Goal: Information Seeking & Learning: Learn about a topic

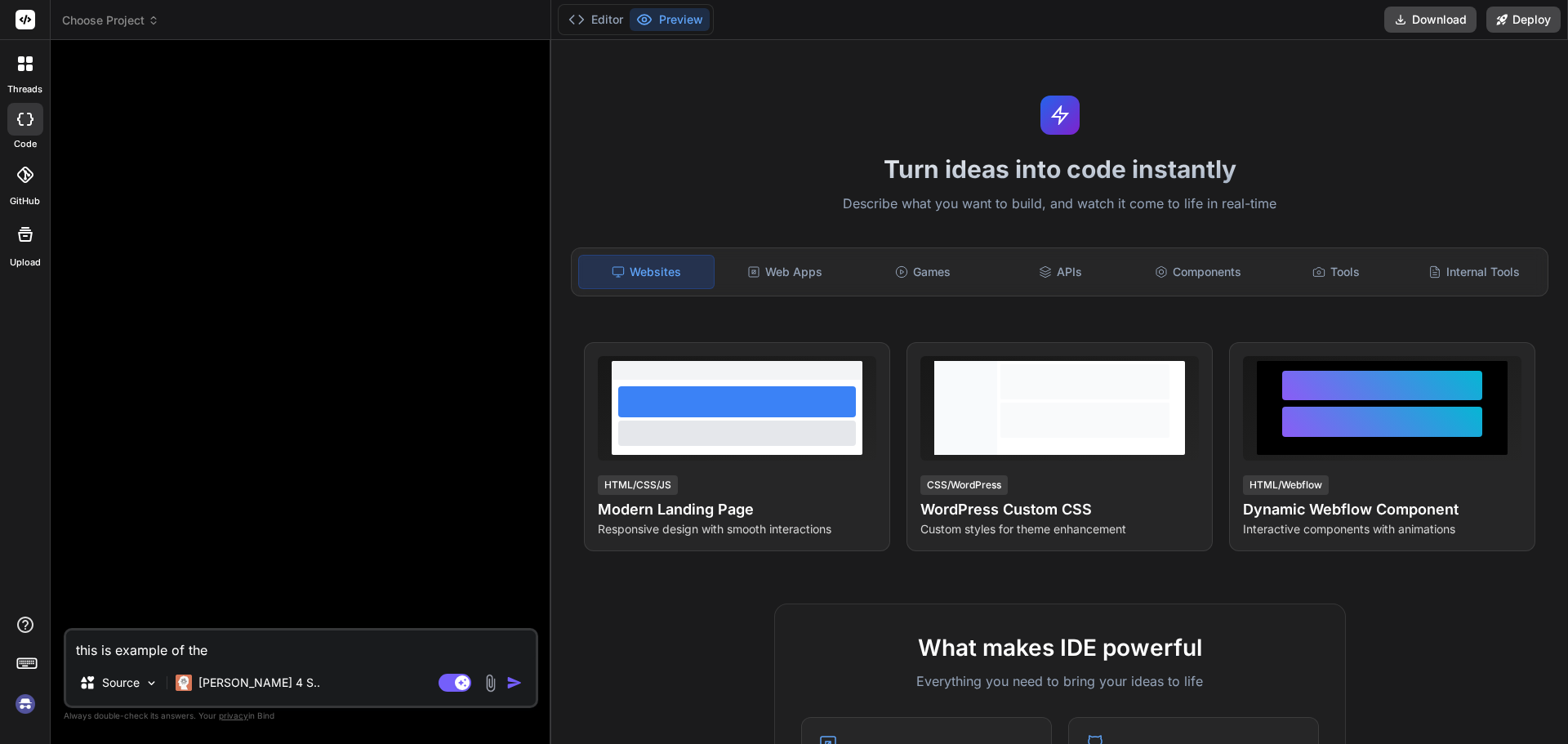
type textarea "x"
click at [788, 281] on div "Web Apps" at bounding box center [784, 271] width 135 height 34
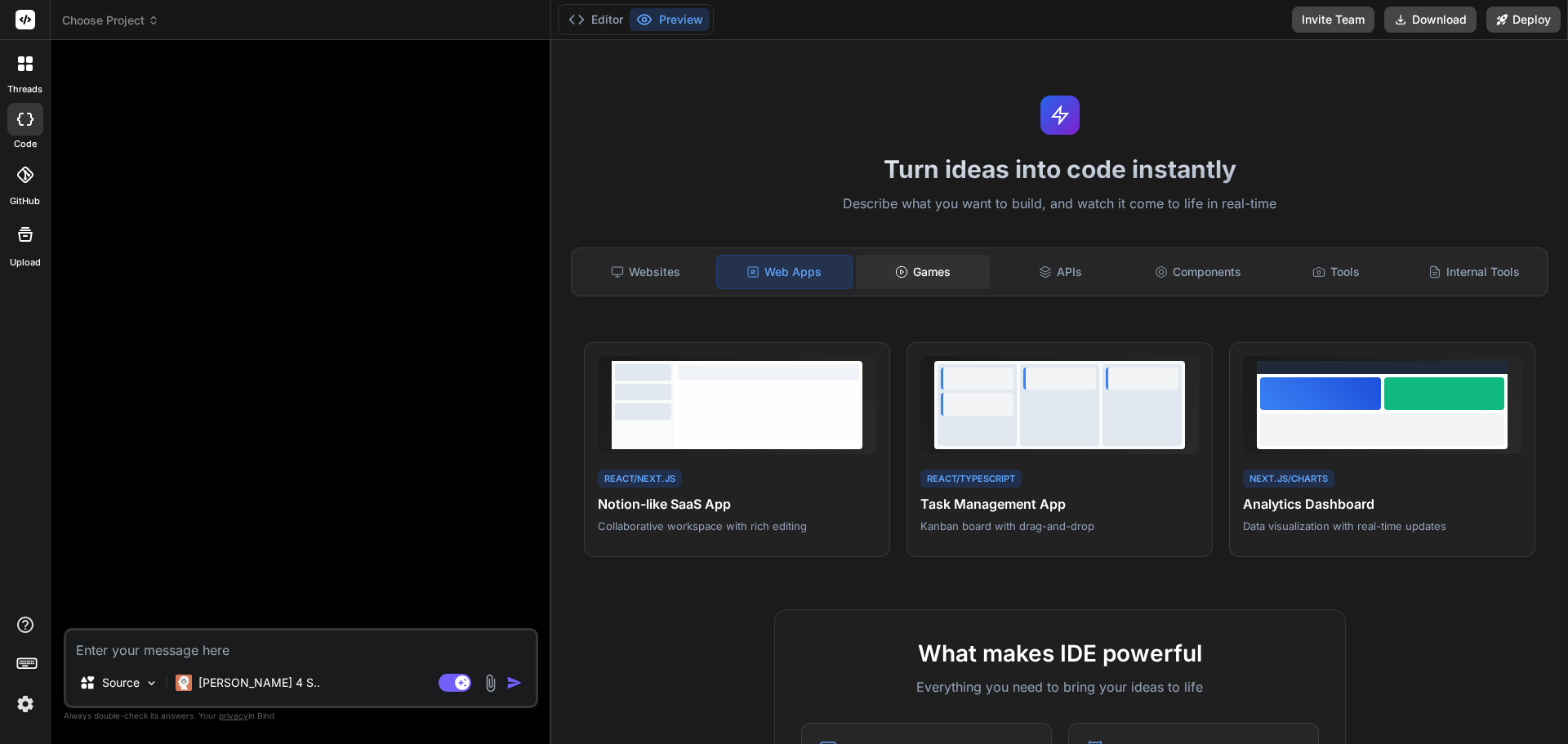
click at [915, 269] on div "Games" at bounding box center [922, 271] width 135 height 34
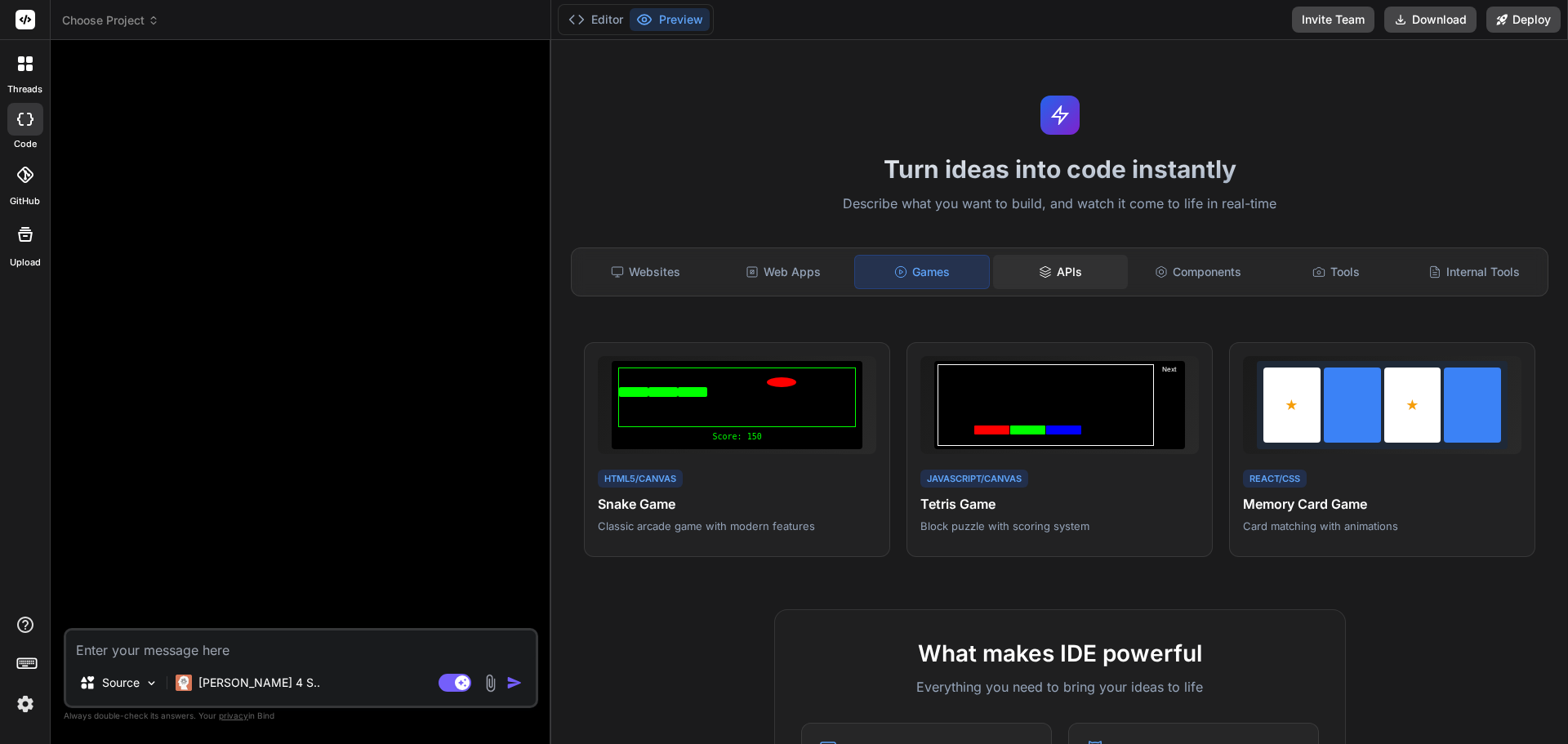
click at [1039, 270] on icon at bounding box center [1045, 271] width 13 height 13
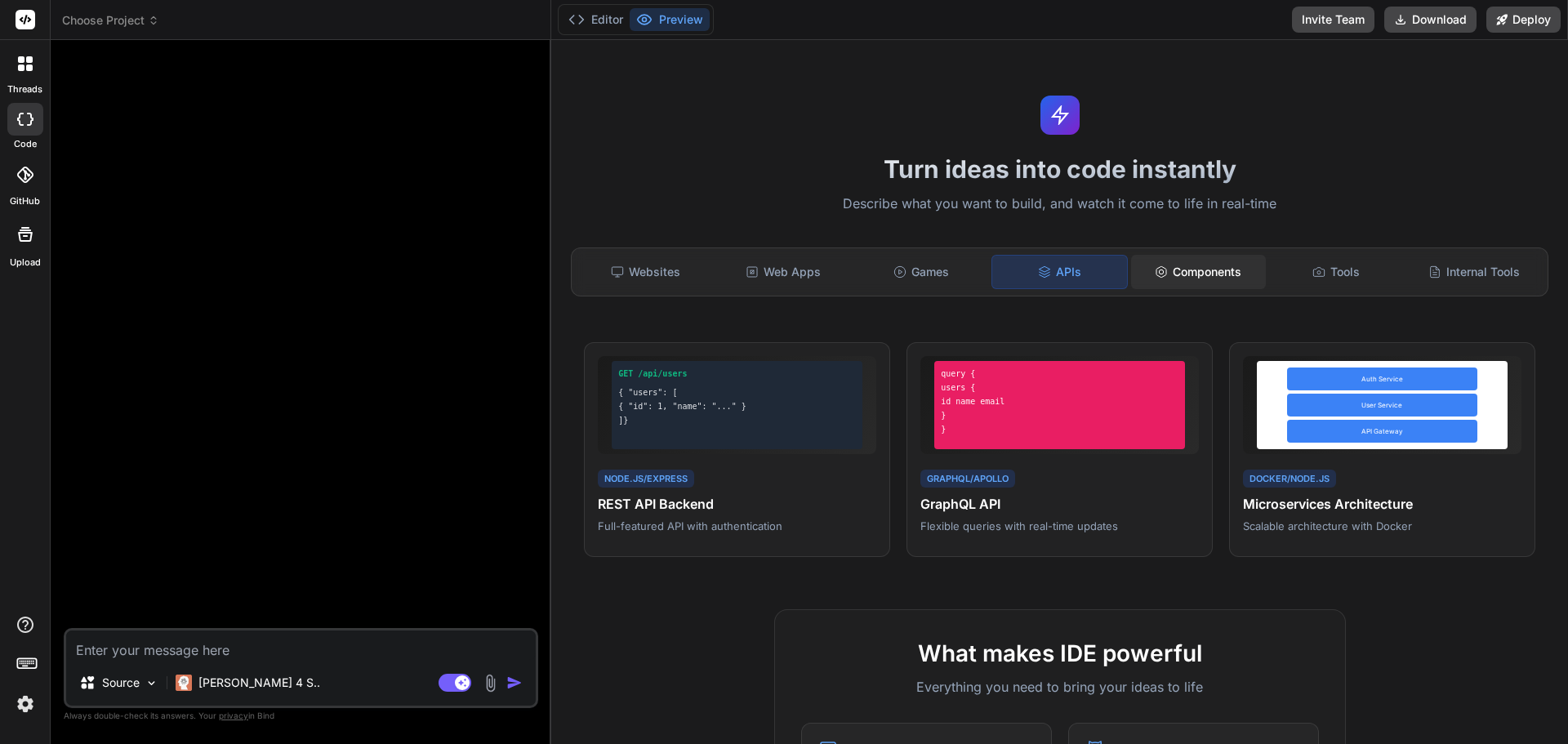
click at [1192, 271] on div "Components" at bounding box center [1198, 271] width 135 height 34
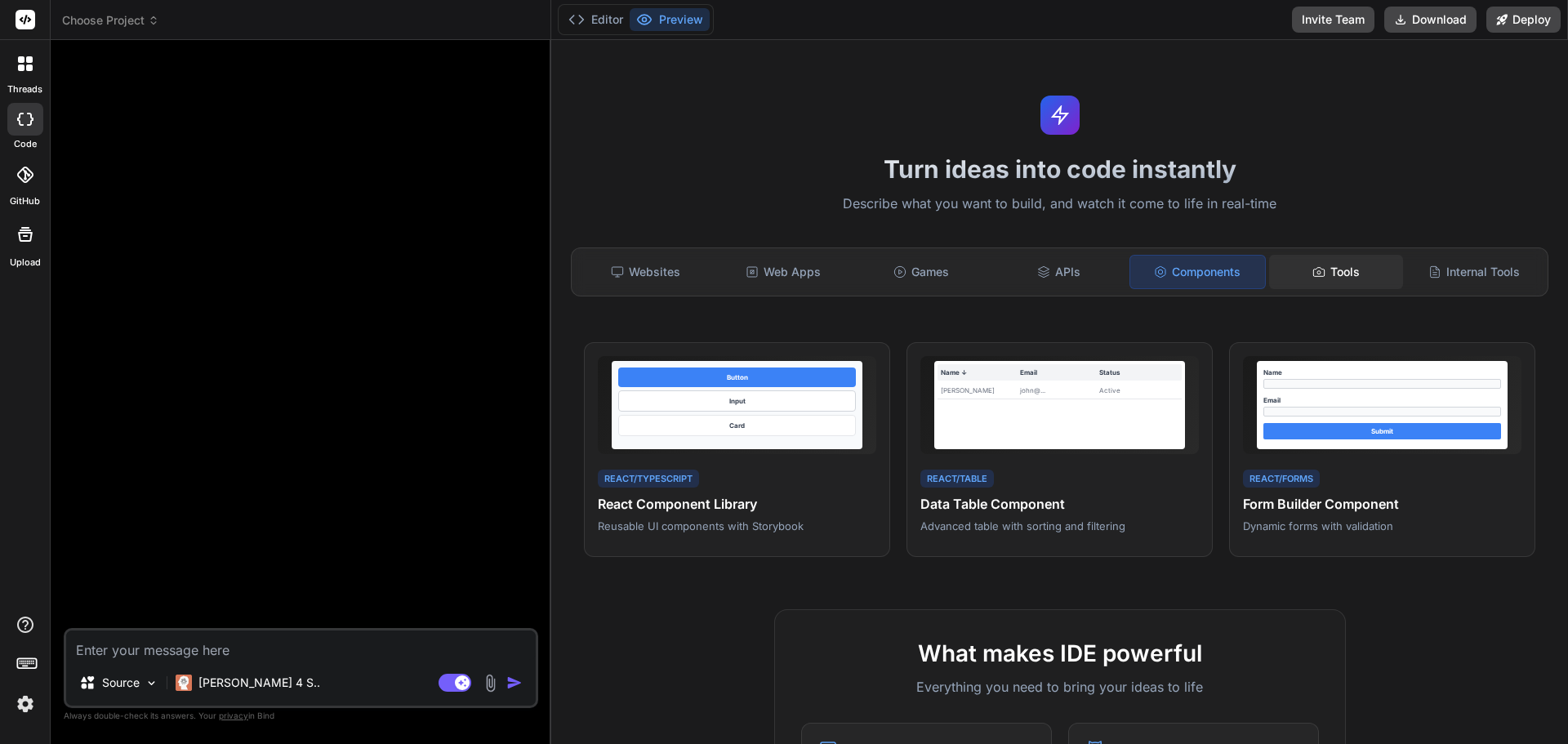
click at [1315, 265] on icon at bounding box center [1318, 271] width 13 height 13
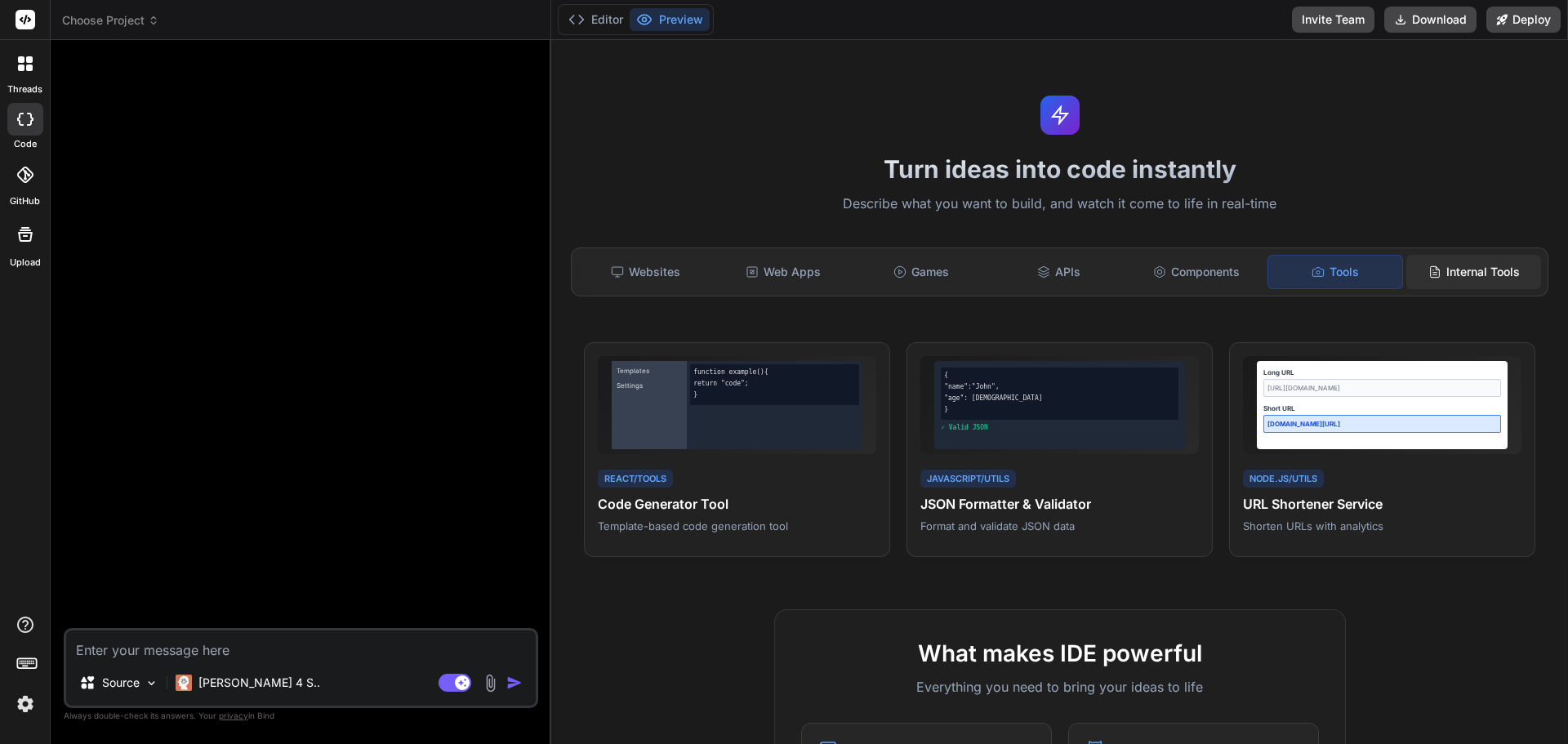
click at [1433, 265] on div "Internal Tools" at bounding box center [1473, 271] width 135 height 34
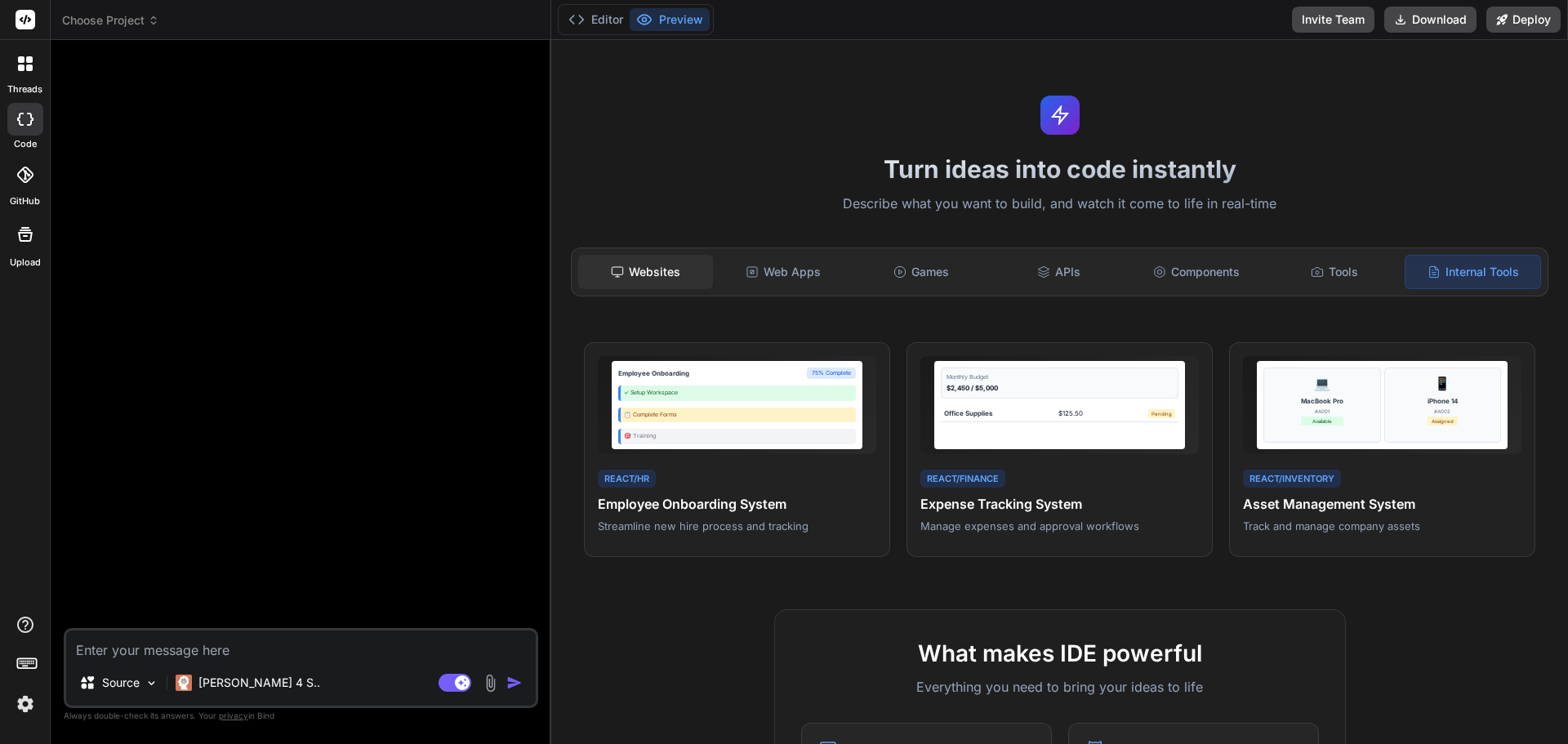
click at [639, 277] on div "Websites" at bounding box center [645, 271] width 135 height 34
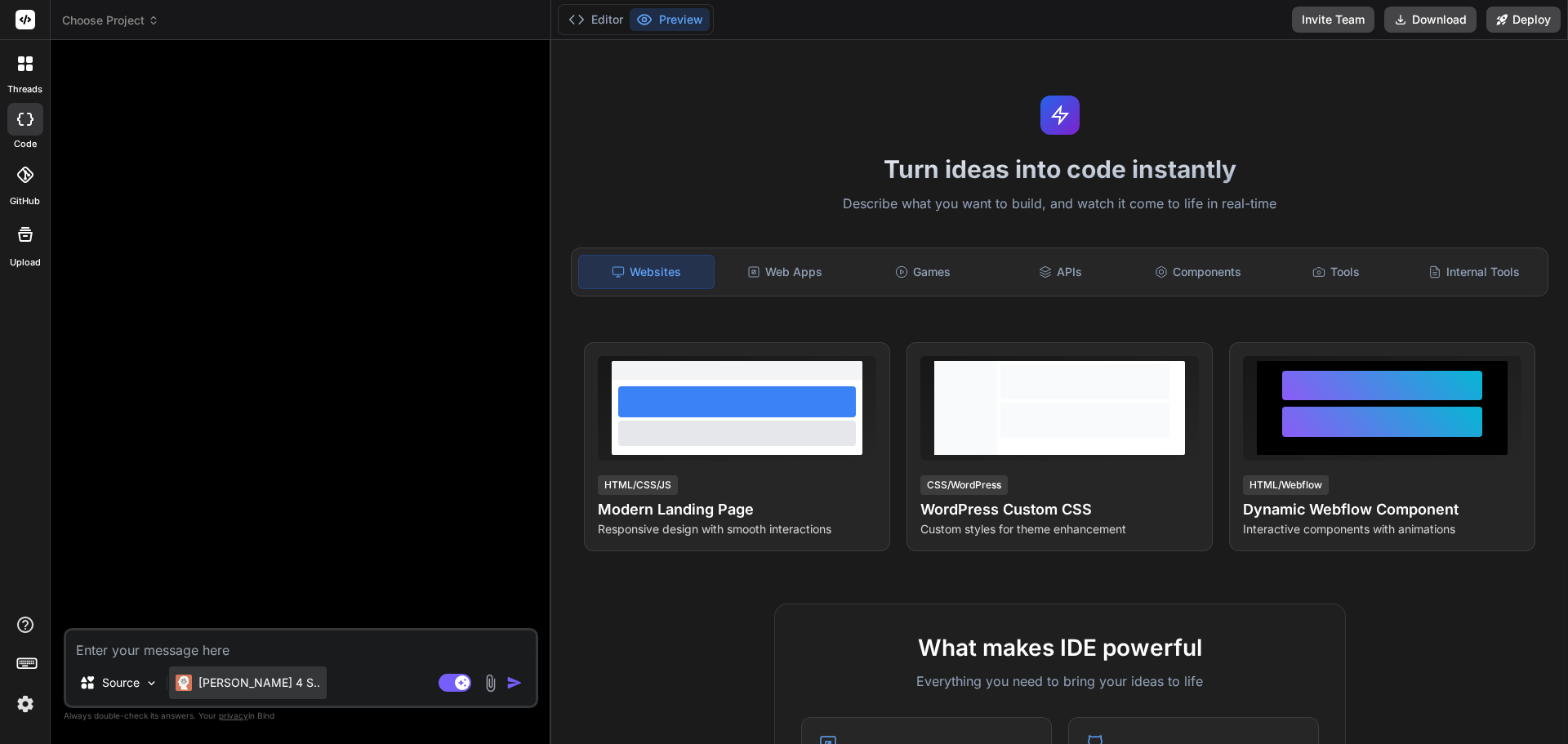
click at [237, 685] on p "[PERSON_NAME] 4 S.." at bounding box center [258, 683] width 121 height 17
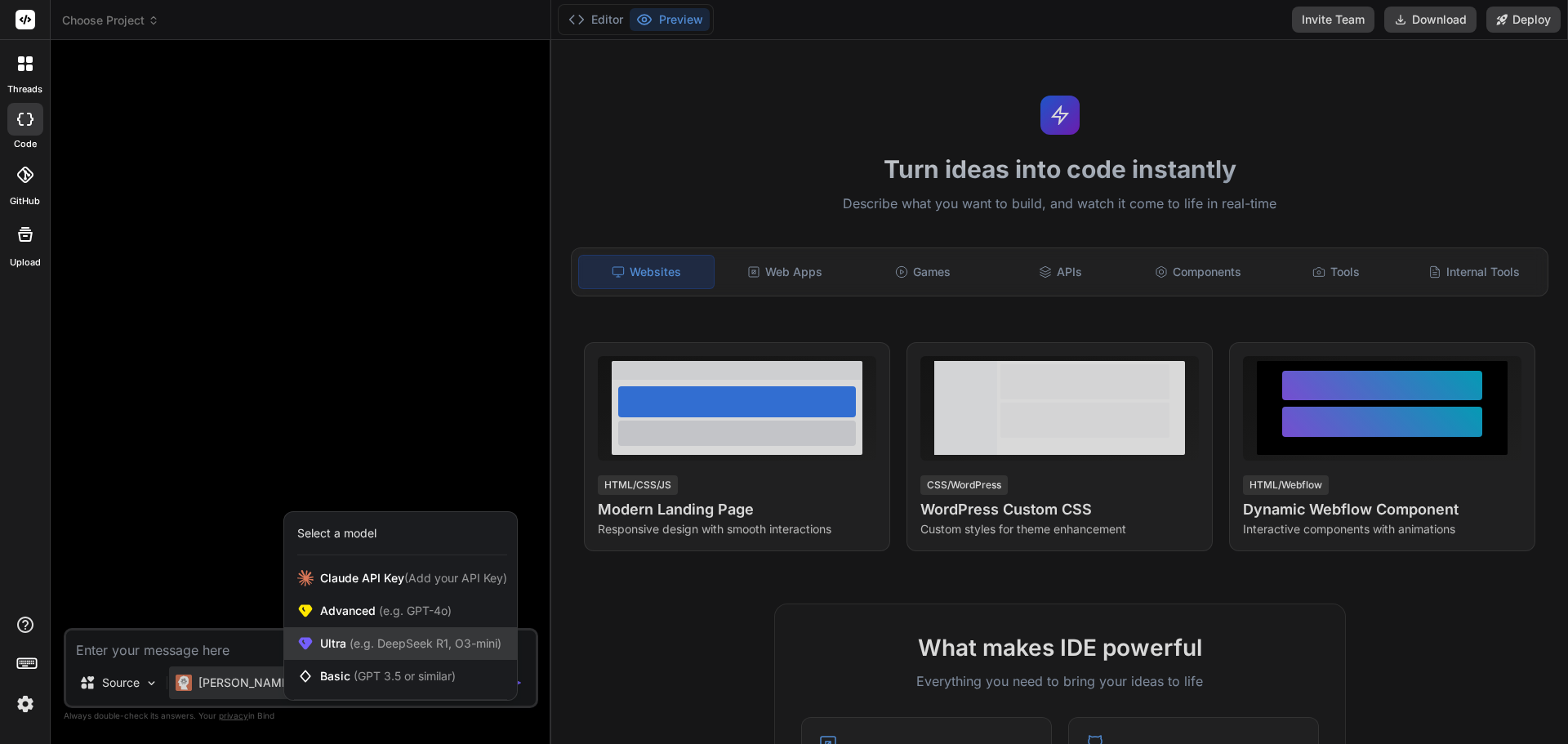
click at [372, 644] on span "(e.g. DeepSeek R1, O3-mini)" at bounding box center [424, 643] width 155 height 14
type textarea "x"
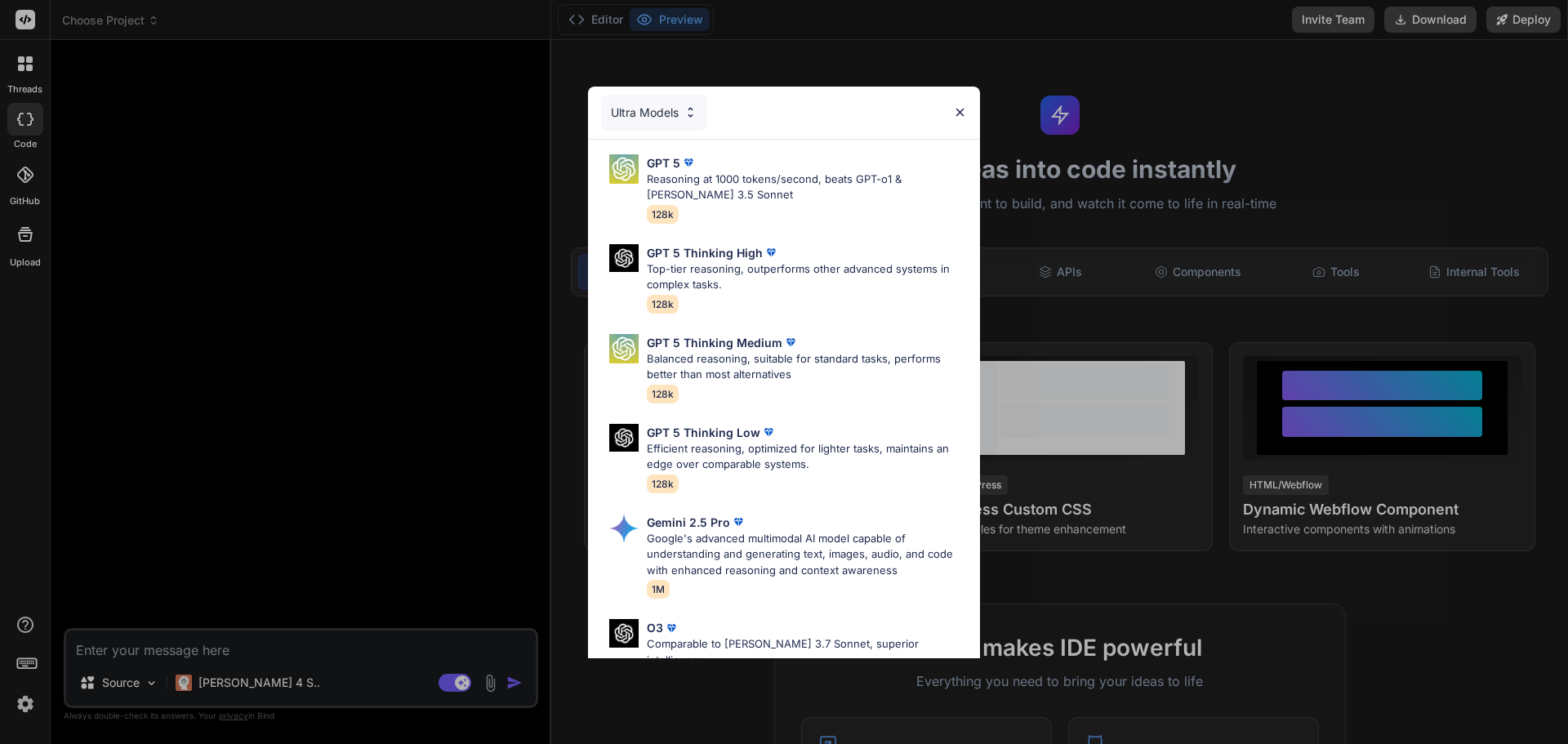
click at [323, 158] on div "Ultra Models GPT 5 Reasoning at 1000 tokens/second, beats GPT-o1 & [PERSON_NAME…" at bounding box center [784, 372] width 1568 height 744
